Goal: Transaction & Acquisition: Obtain resource

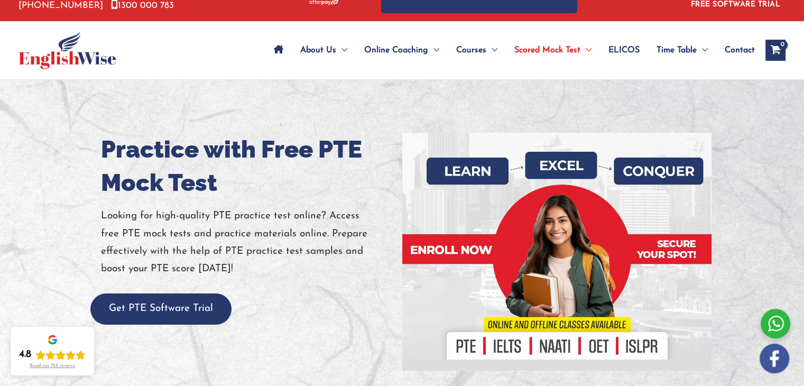
click at [183, 324] on div "Practice with Free PTE Mock Test Looking for high-quality PTE practice test onl…" at bounding box center [402, 252] width 618 height 238
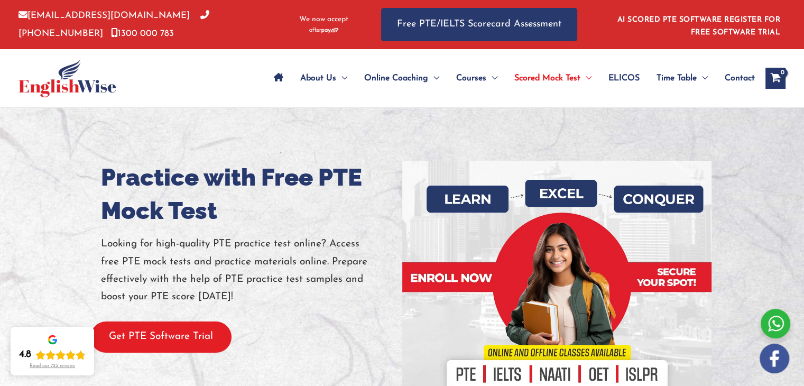
click at [139, 334] on button "Get PTE Software Trial" at bounding box center [160, 336] width 141 height 31
